Goal: Transaction & Acquisition: Book appointment/travel/reservation

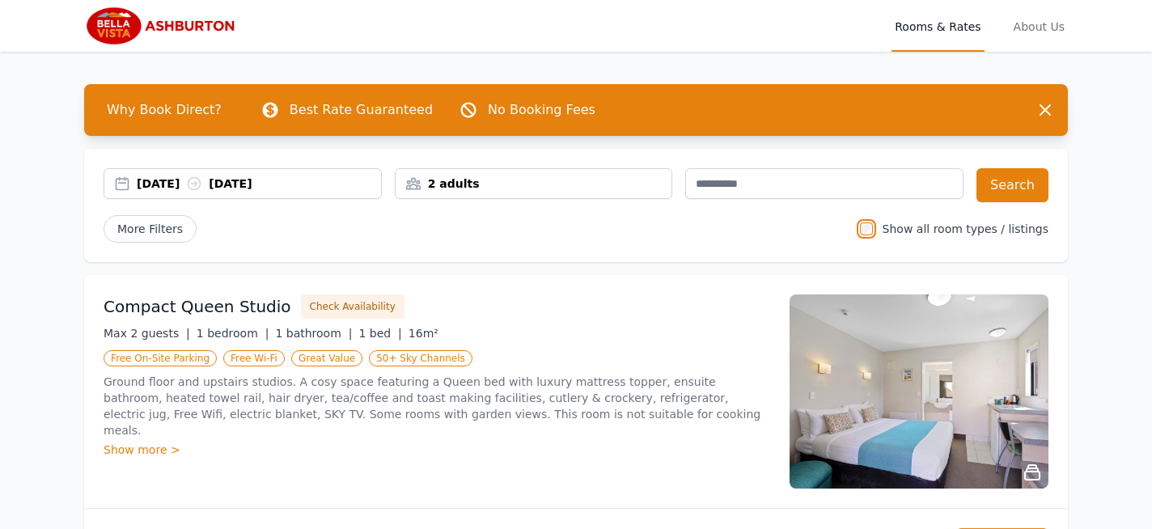
scroll to position [12, 0]
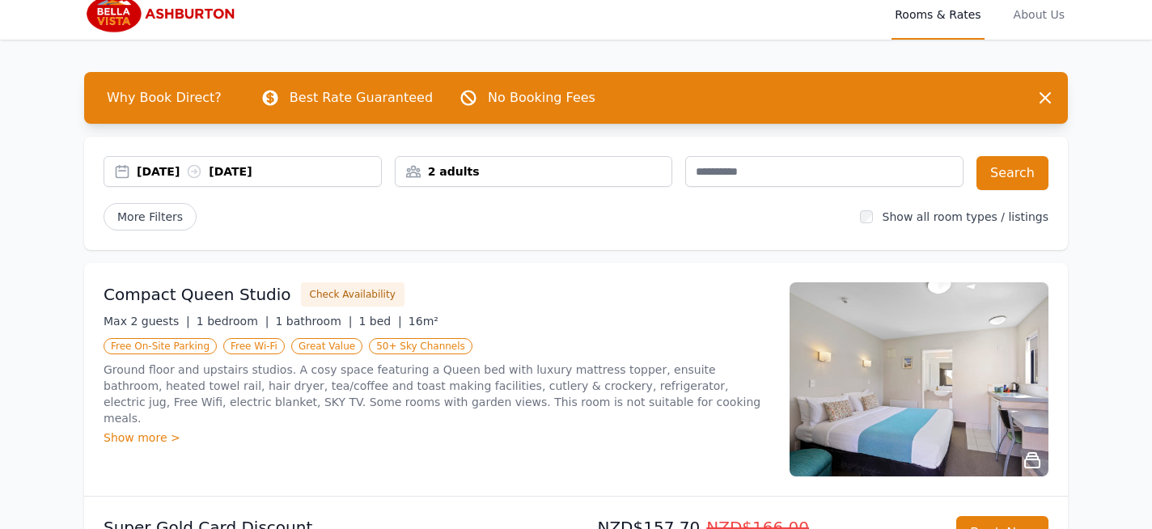
click at [945, 16] on span "Rooms & Rates" at bounding box center [938, 14] width 92 height 52
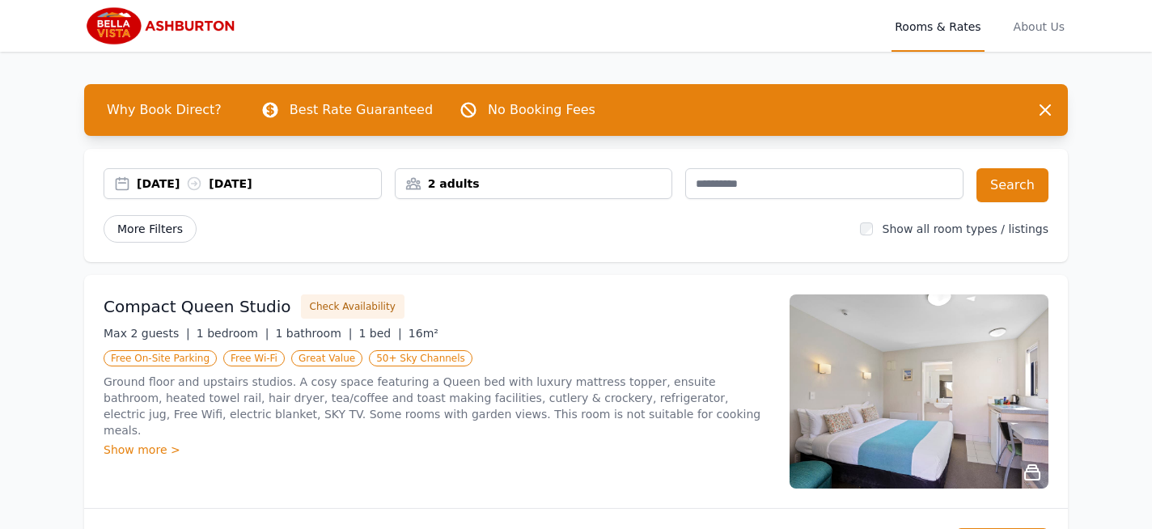
click at [146, 234] on span "More Filters" at bounding box center [150, 229] width 93 height 28
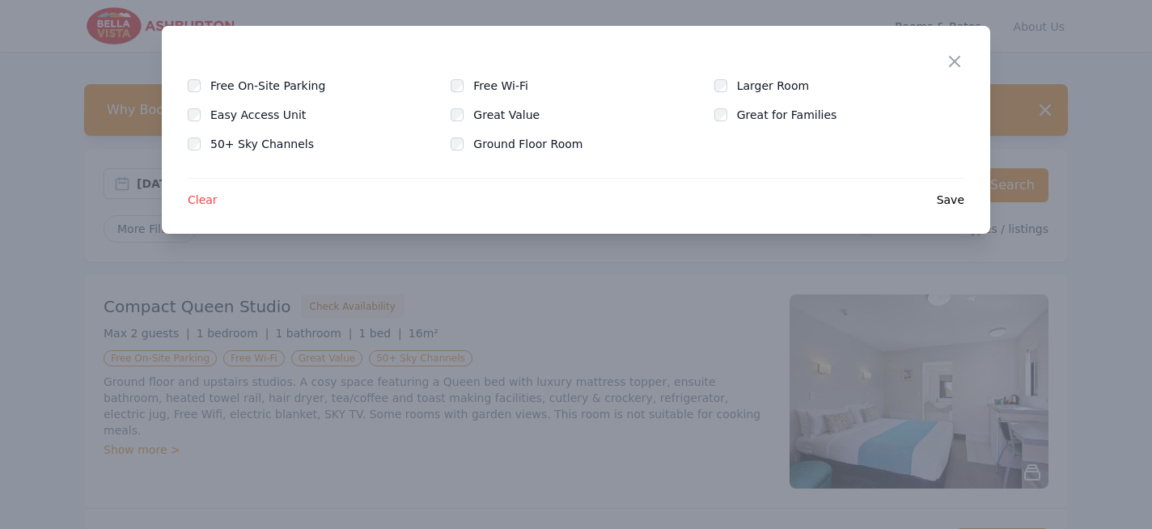
click at [200, 202] on span "Clear" at bounding box center [203, 200] width 30 height 16
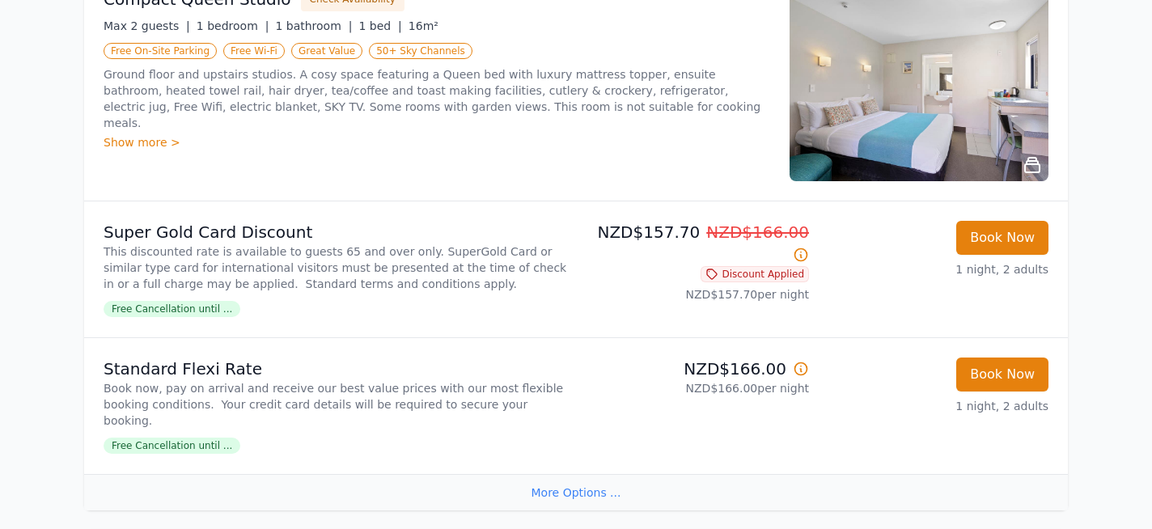
scroll to position [307, 0]
click at [563, 497] on div "More Options ..." at bounding box center [576, 493] width 984 height 36
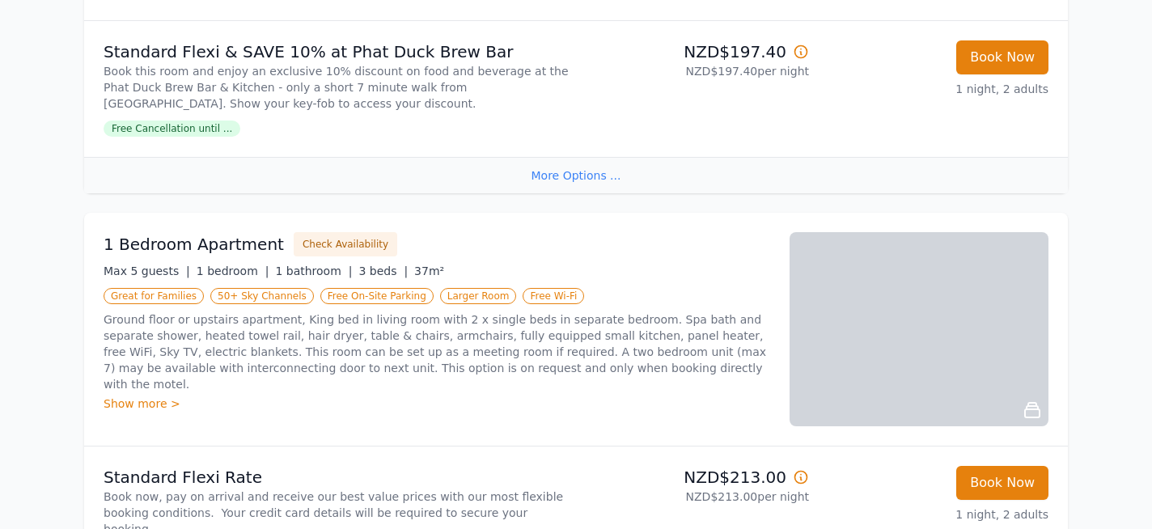
scroll to position [1882, 0]
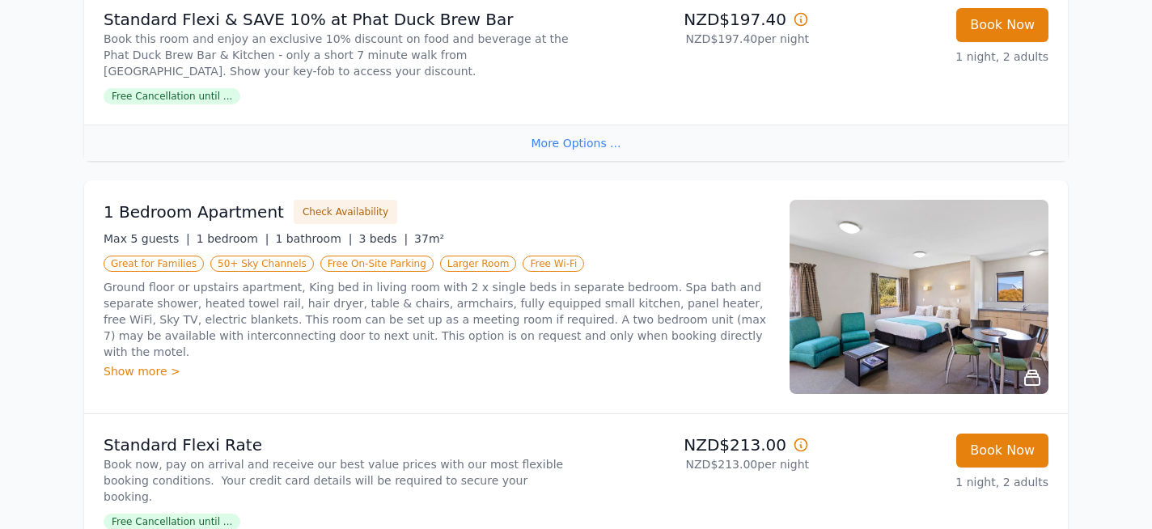
click at [574, 139] on div "More Options ..." at bounding box center [576, 143] width 984 height 36
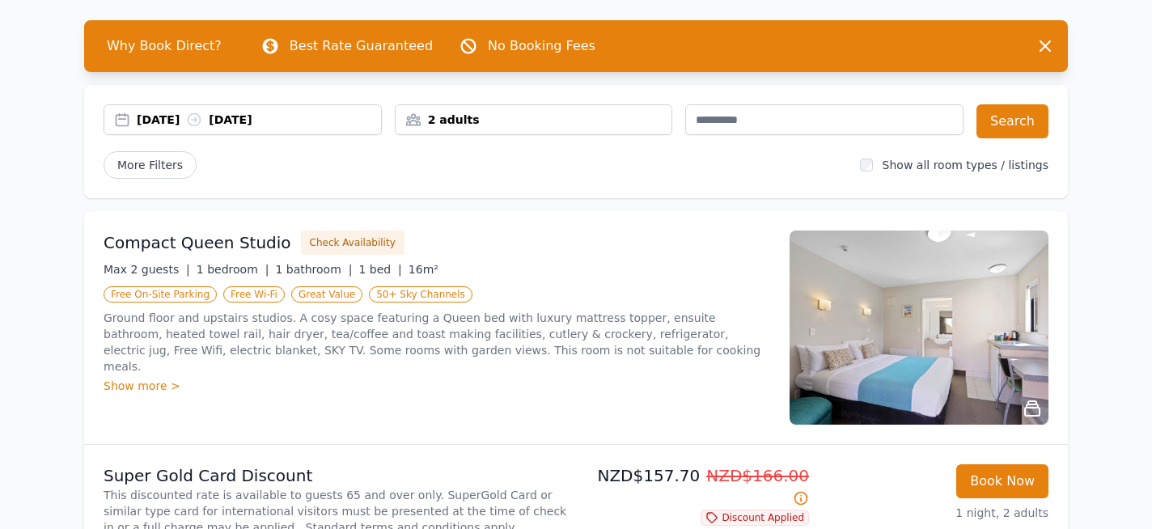
scroll to position [46, 0]
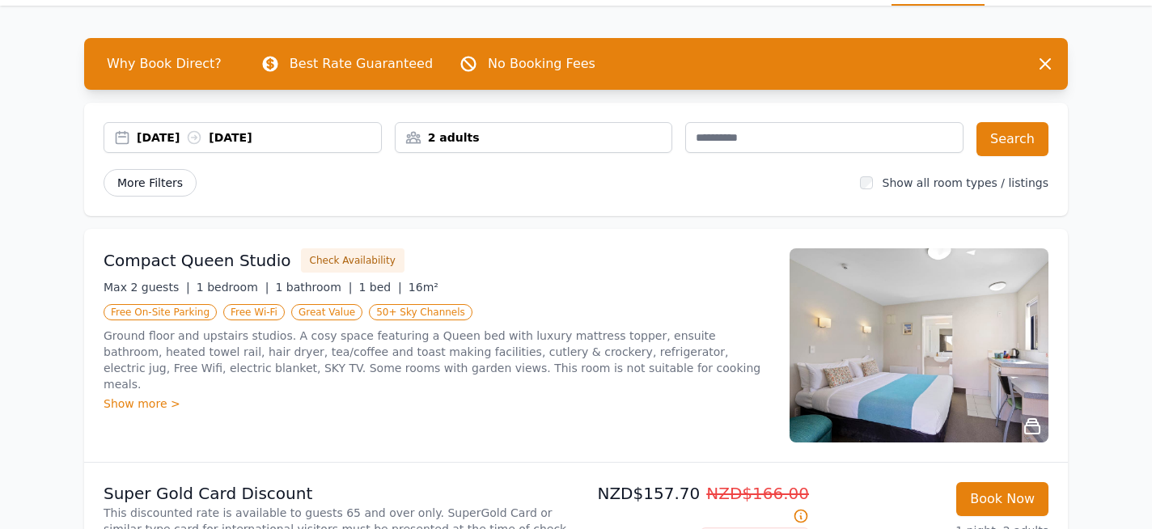
click at [151, 187] on span "More Filters" at bounding box center [150, 183] width 93 height 28
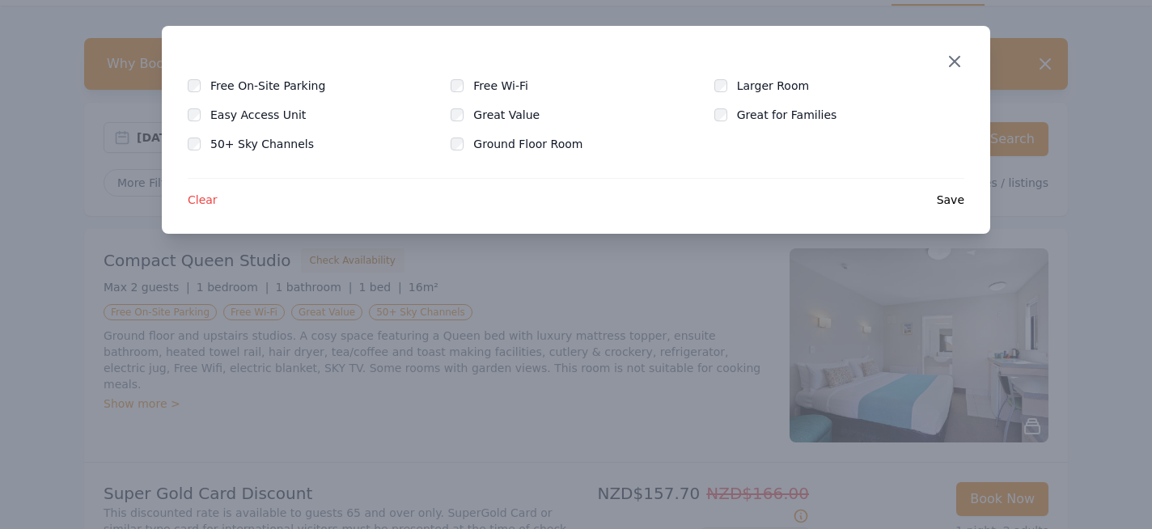
click at [961, 58] on icon "button" at bounding box center [954, 61] width 19 height 19
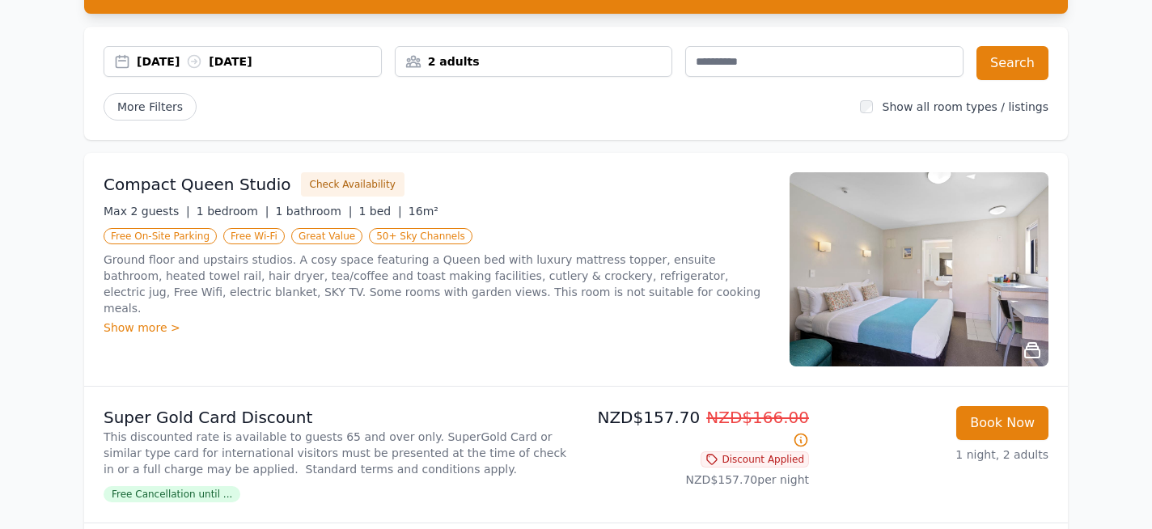
scroll to position [133, 0]
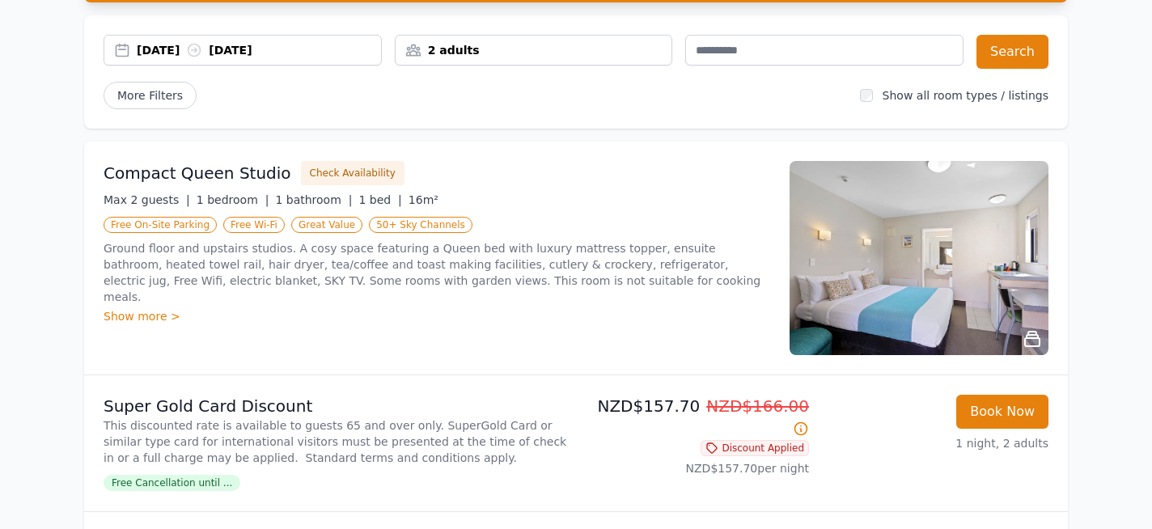
click at [149, 308] on div "Show more >" at bounding box center [437, 316] width 667 height 16
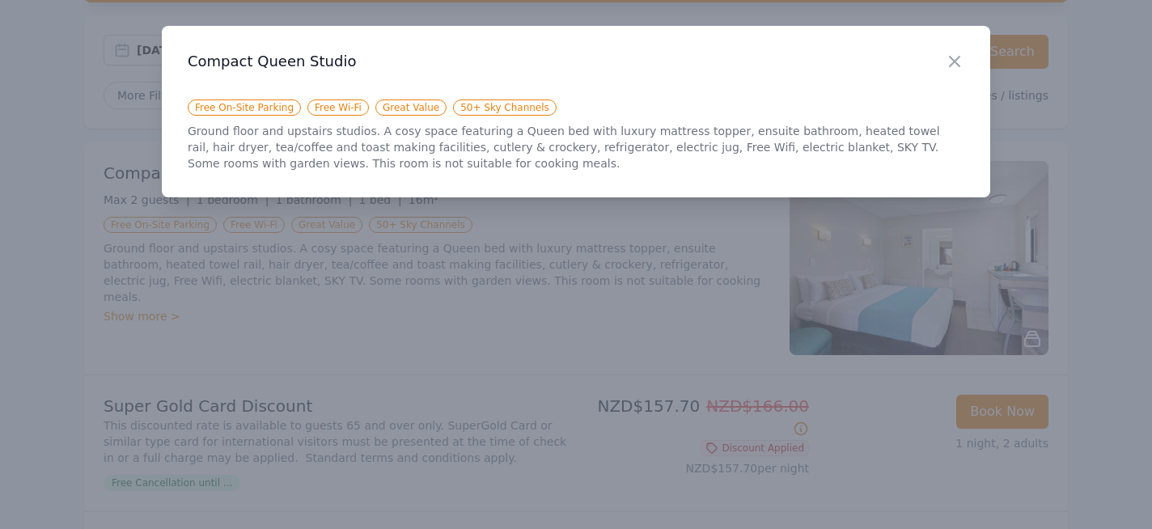
click at [202, 212] on div at bounding box center [576, 264] width 1152 height 529
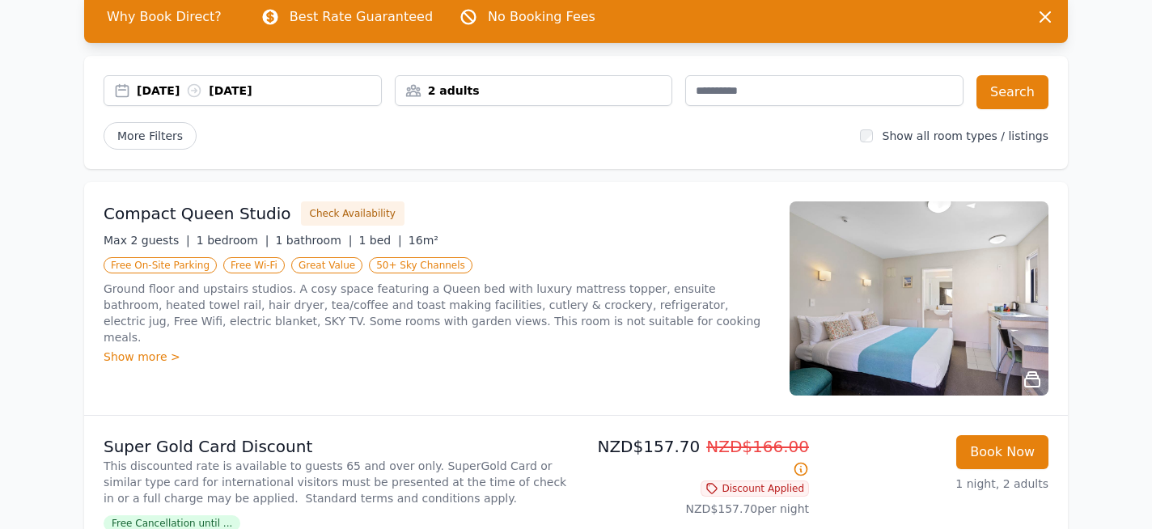
scroll to position [74, 0]
